Goal: Task Accomplishment & Management: Manage account settings

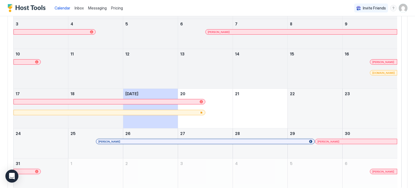
scroll to position [95, 0]
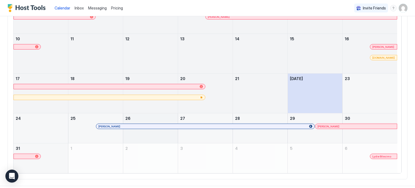
scroll to position [107, 0]
click at [136, 124] on div at bounding box center [136, 126] width 4 height 4
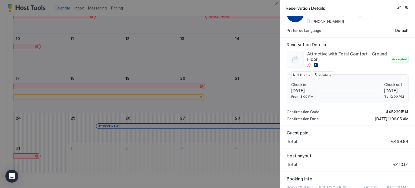
scroll to position [0, 0]
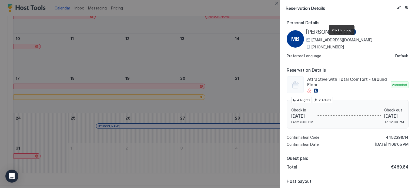
click at [337, 40] on span "[EMAIL_ADDRESS][DOMAIN_NAME]" at bounding box center [341, 40] width 61 height 5
click at [277, 0] on button "Close" at bounding box center [276, 3] width 6 height 6
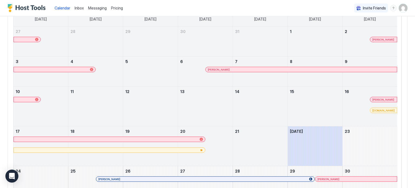
scroll to position [113, 0]
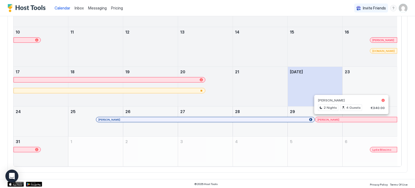
click at [349, 119] on div at bounding box center [349, 119] width 4 height 4
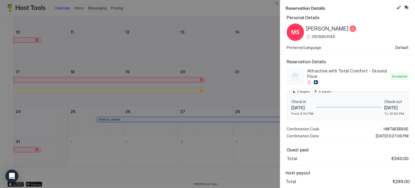
scroll to position [0, 0]
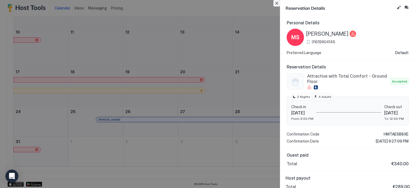
click at [277, 2] on button "Close" at bounding box center [276, 3] width 6 height 6
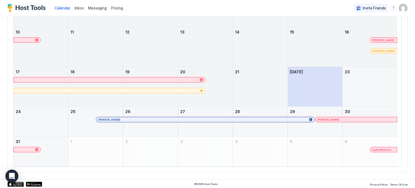
click at [380, 149] on div at bounding box center [380, 149] width 4 height 4
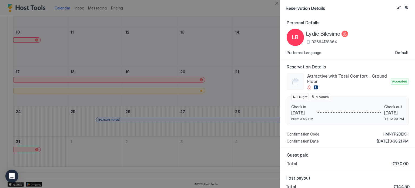
scroll to position [5, 0]
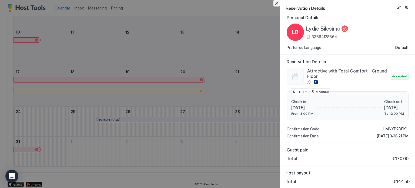
click at [278, 2] on button "Close" at bounding box center [276, 3] width 6 height 6
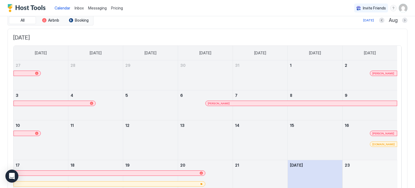
scroll to position [0, 0]
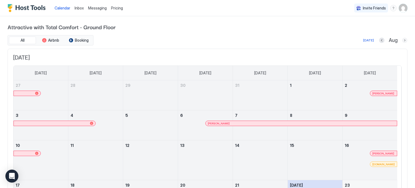
click at [402, 41] on button "Next month" at bounding box center [404, 40] width 5 height 5
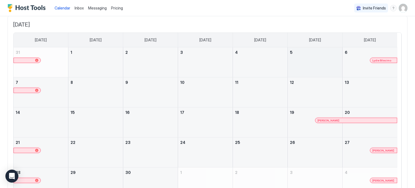
scroll to position [33, 0]
click at [351, 72] on div "September 6, 2025" at bounding box center [369, 62] width 55 height 30
click at [341, 119] on div at bounding box center [341, 119] width 4 height 4
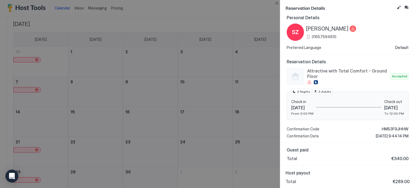
scroll to position [0, 0]
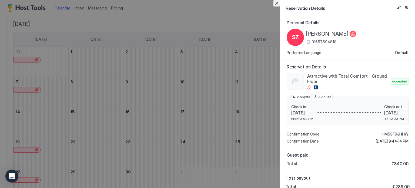
click at [278, 2] on button "Close" at bounding box center [276, 3] width 6 height 6
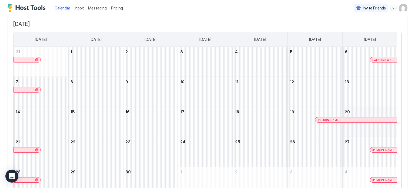
scroll to position [64, 0]
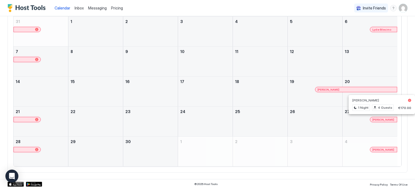
click at [383, 119] on div at bounding box center [383, 119] width 4 height 4
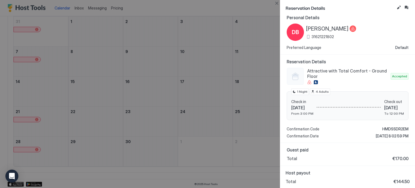
scroll to position [0, 0]
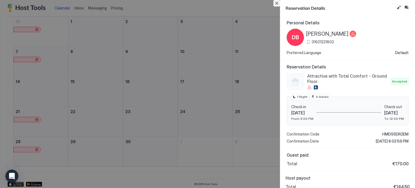
click at [277, 3] on button "Close" at bounding box center [276, 3] width 6 height 6
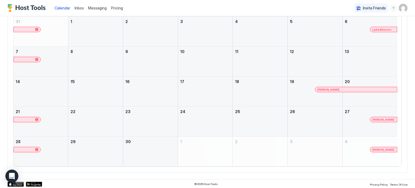
click at [382, 119] on div at bounding box center [383, 119] width 4 height 4
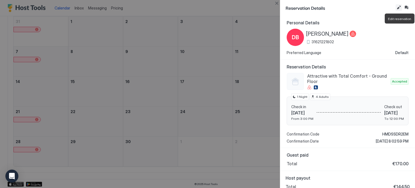
click at [396, 6] on button "Edit reservation" at bounding box center [398, 7] width 6 height 6
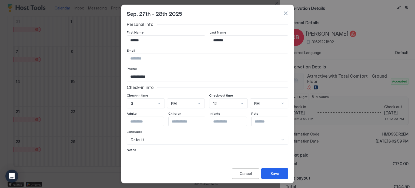
click at [284, 14] on button "button" at bounding box center [285, 13] width 5 height 5
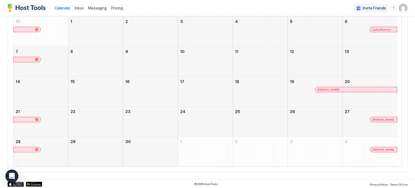
click at [91, 8] on span "Messaging" at bounding box center [97, 8] width 19 height 5
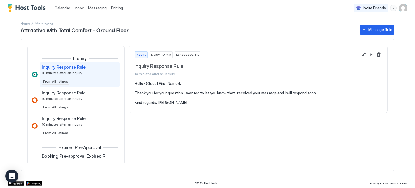
click at [115, 8] on span "Pricing" at bounding box center [117, 8] width 12 height 5
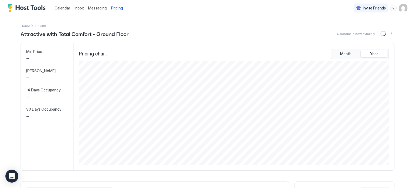
scroll to position [104, 311]
click at [98, 9] on span "Messaging" at bounding box center [97, 8] width 19 height 5
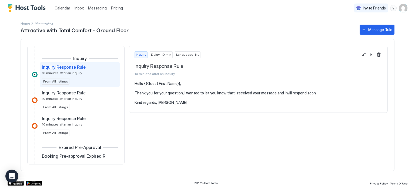
click at [68, 6] on span "Calendar" at bounding box center [63, 8] width 16 height 5
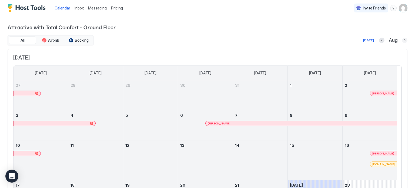
click at [402, 41] on button "Next month" at bounding box center [404, 40] width 5 height 5
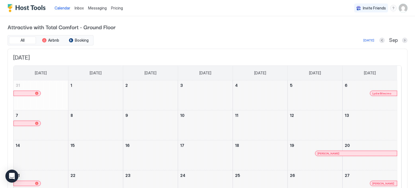
scroll to position [64, 0]
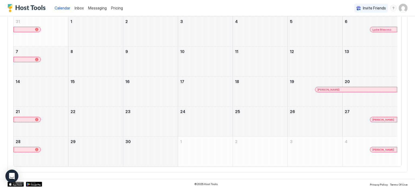
click at [381, 118] on div at bounding box center [381, 119] width 4 height 4
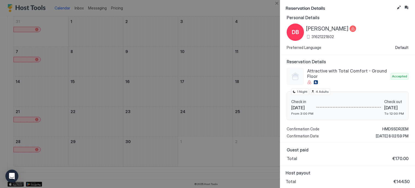
scroll to position [0, 0]
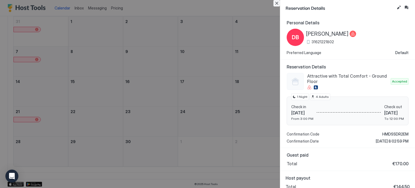
click at [277, 4] on button "Close" at bounding box center [276, 3] width 6 height 6
